Goal: Information Seeking & Learning: Stay updated

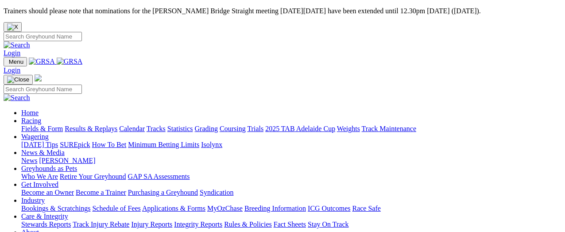
click at [41, 117] on link "Racing" at bounding box center [31, 121] width 20 height 8
click at [115, 125] on link "Results & Replays" at bounding box center [91, 129] width 53 height 8
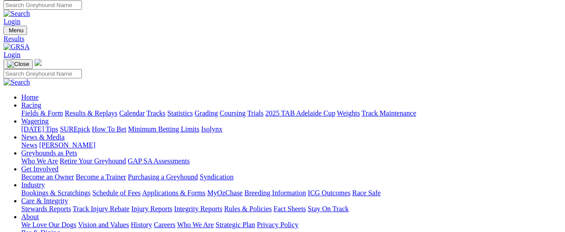
scroll to position [89, 0]
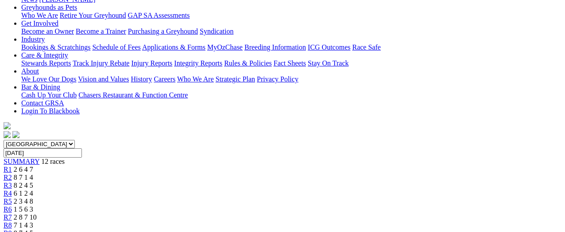
scroll to position [133, 0]
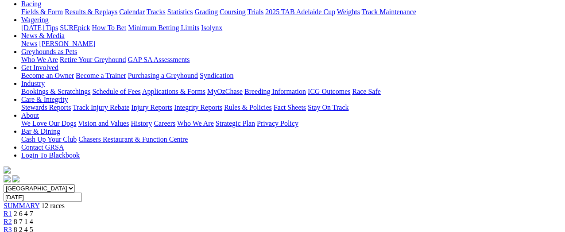
click at [151, 218] on div "R2 8 7 1 4" at bounding box center [283, 222] width 558 height 8
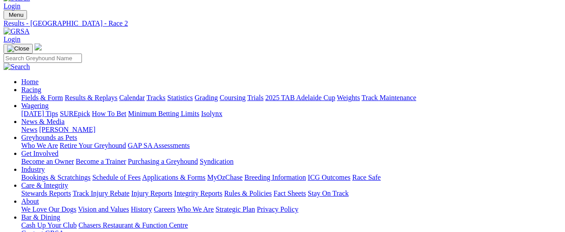
scroll to position [44, 0]
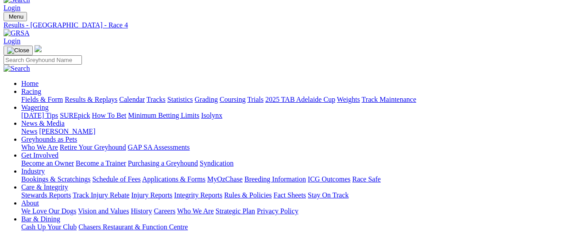
scroll to position [44, 0]
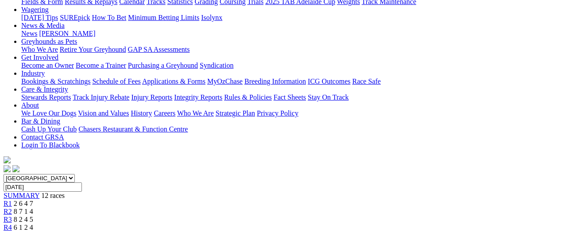
scroll to position [89, 0]
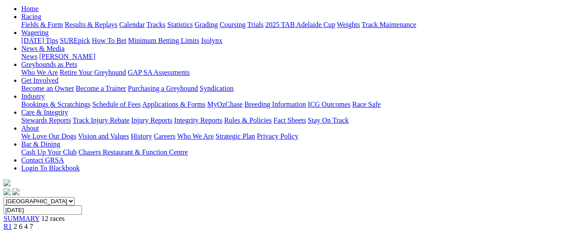
scroll to position [44, 0]
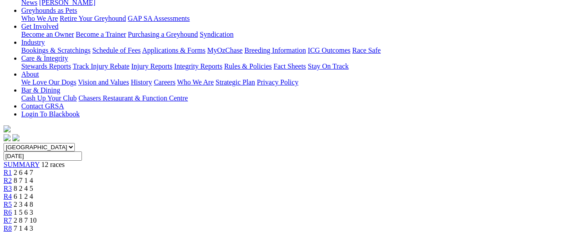
scroll to position [89, 0]
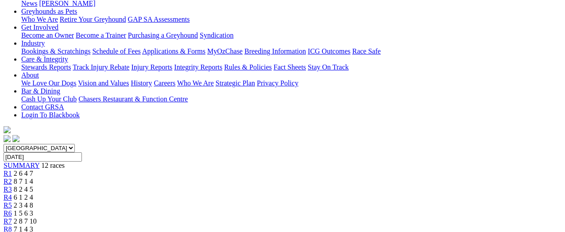
scroll to position [89, 0]
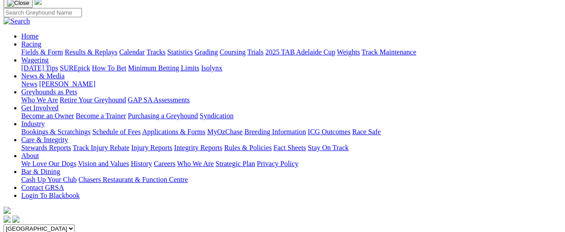
scroll to position [44, 0]
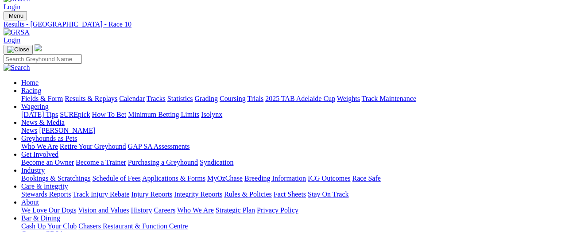
scroll to position [44, 0]
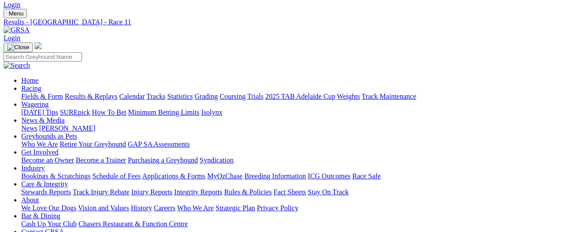
scroll to position [44, 0]
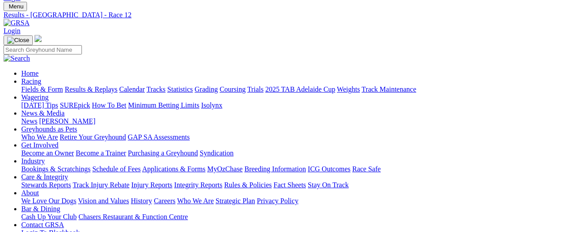
scroll to position [44, 0]
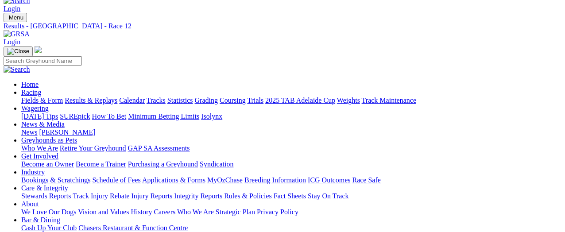
click at [103, 97] on link "Results & Replays" at bounding box center [91, 101] width 53 height 8
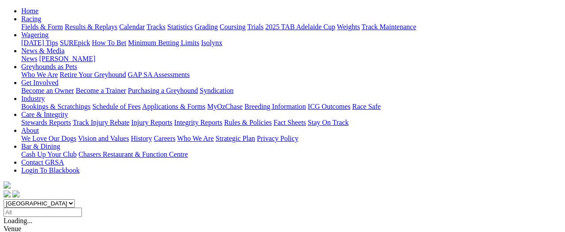
scroll to position [133, 0]
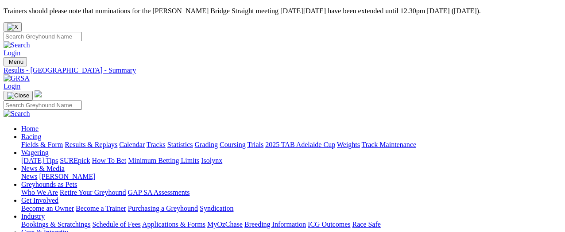
click at [104, 141] on link "Results & Replays" at bounding box center [91, 145] width 53 height 8
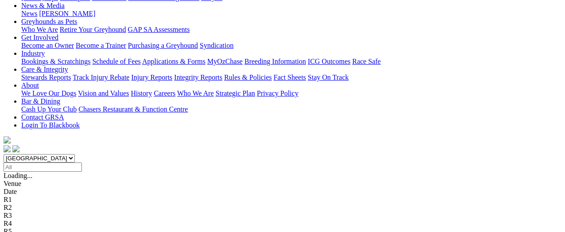
scroll to position [221, 0]
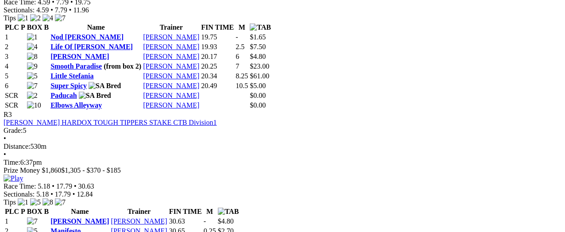
scroll to position [841, 0]
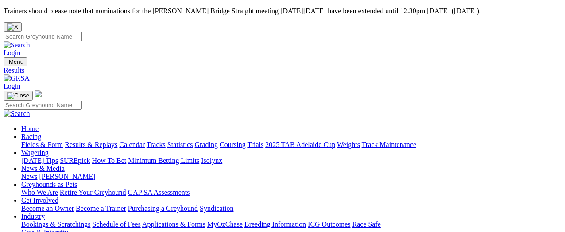
click at [41, 141] on link "Fields & Form" at bounding box center [42, 145] width 42 height 8
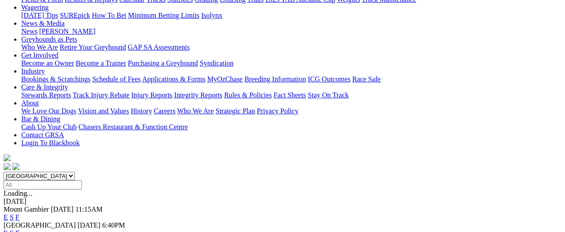
scroll to position [177, 0]
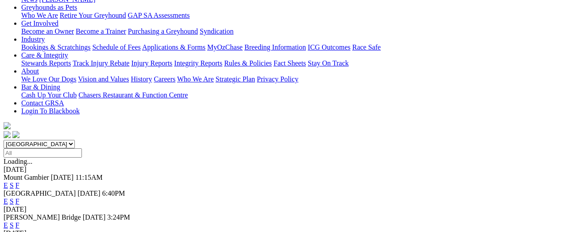
click at [19, 221] on link "F" at bounding box center [17, 225] width 4 height 8
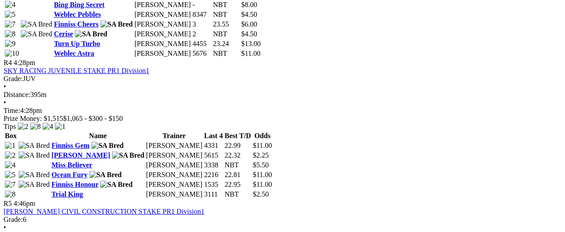
scroll to position [797, 0]
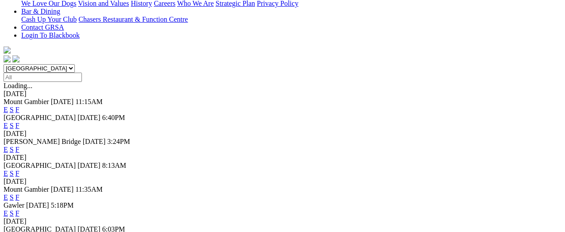
scroll to position [266, 0]
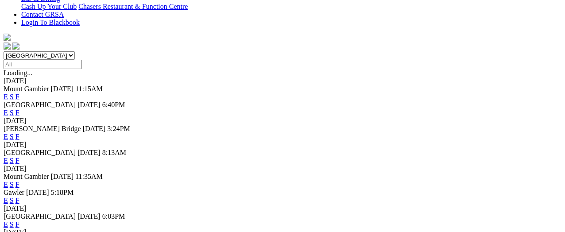
click at [19, 157] on link "F" at bounding box center [17, 161] width 4 height 8
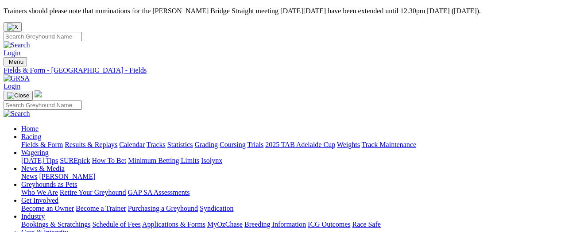
click at [37, 141] on link "Fields & Form" at bounding box center [42, 145] width 42 height 8
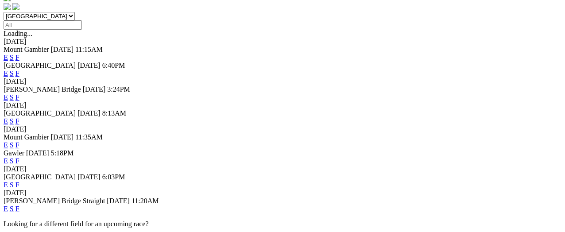
scroll to position [310, 0]
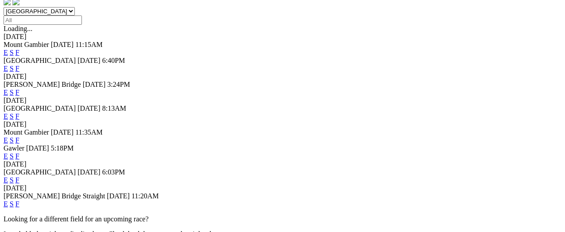
click at [19, 152] on link "F" at bounding box center [17, 156] width 4 height 8
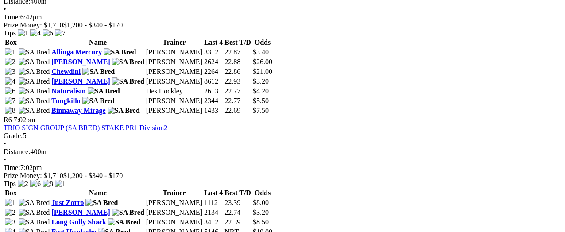
scroll to position [1107, 0]
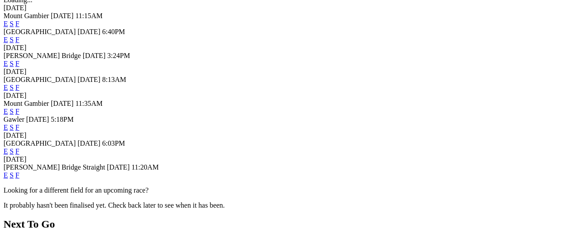
scroll to position [354, 0]
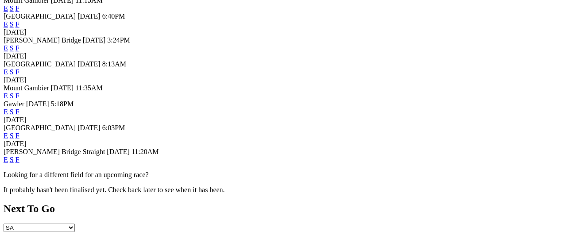
click at [19, 132] on link "F" at bounding box center [17, 136] width 4 height 8
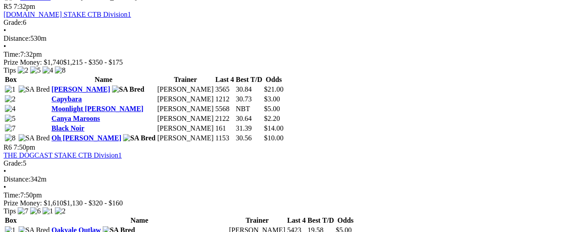
scroll to position [1151, 0]
